Goal: Check status: Check status

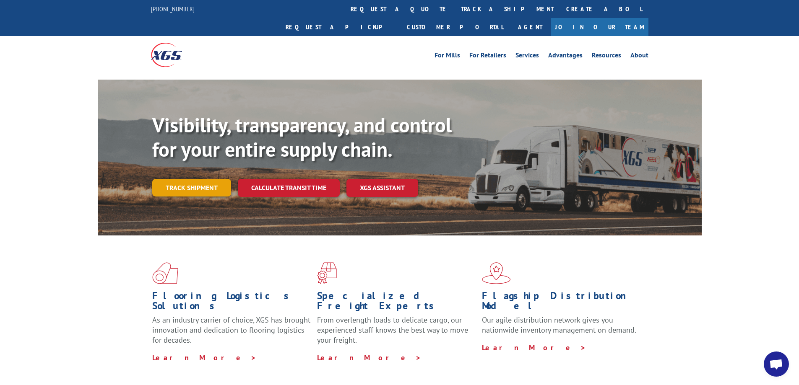
click at [196, 179] on link "Track shipment" at bounding box center [191, 188] width 79 height 18
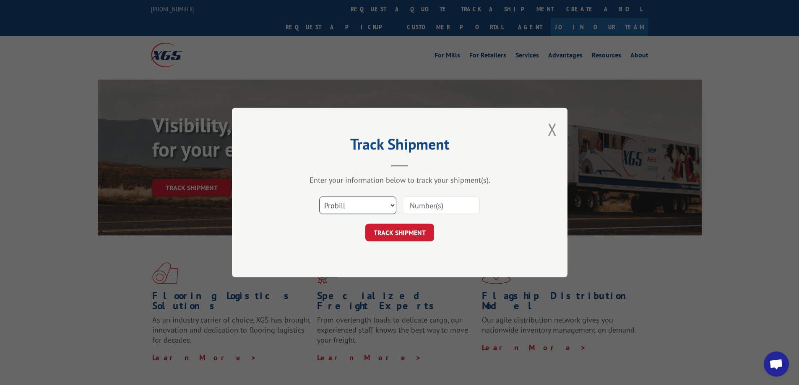
drag, startPoint x: 340, startPoint y: 203, endPoint x: 328, endPoint y: 211, distance: 14.4
click at [328, 211] on select "Select category... Probill BOL PO" at bounding box center [357, 206] width 77 height 18
select select "bol"
click at [319, 197] on select "Select category... Probill BOL PO" at bounding box center [357, 206] width 77 height 18
paste input "1705212160"
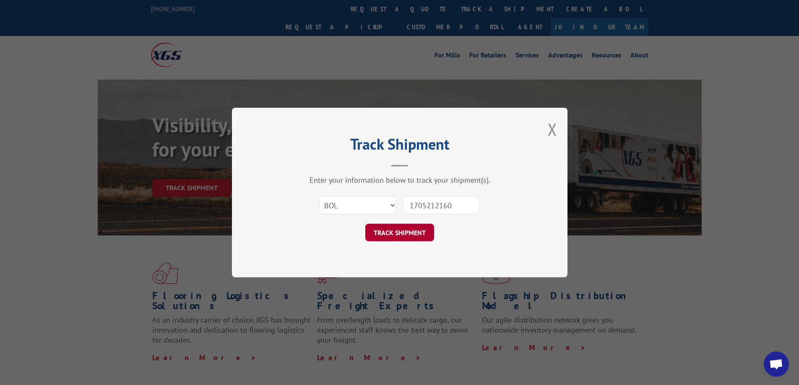
type input "1705212160"
click at [411, 231] on button "TRACK SHIPMENT" at bounding box center [399, 233] width 69 height 18
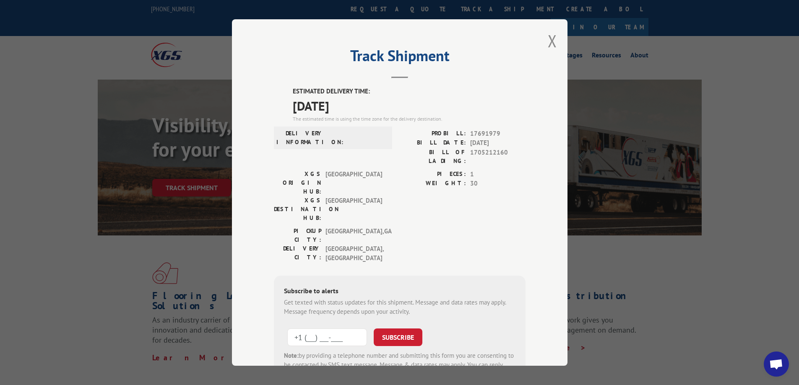
paste input "281) 389-9444"
type input "[PHONE_NUMBER]"
click at [401, 329] on button "SUBSCRIBE" at bounding box center [398, 338] width 49 height 18
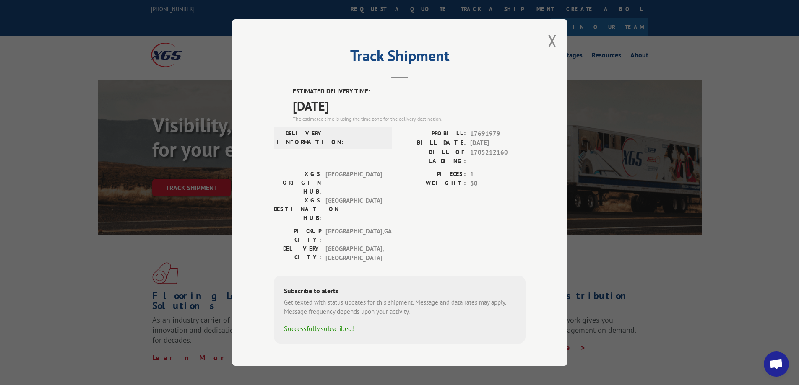
click at [487, 160] on span "1705212160" at bounding box center [497, 157] width 55 height 18
copy span "1705212160"
